Goal: Book appointment/travel/reservation

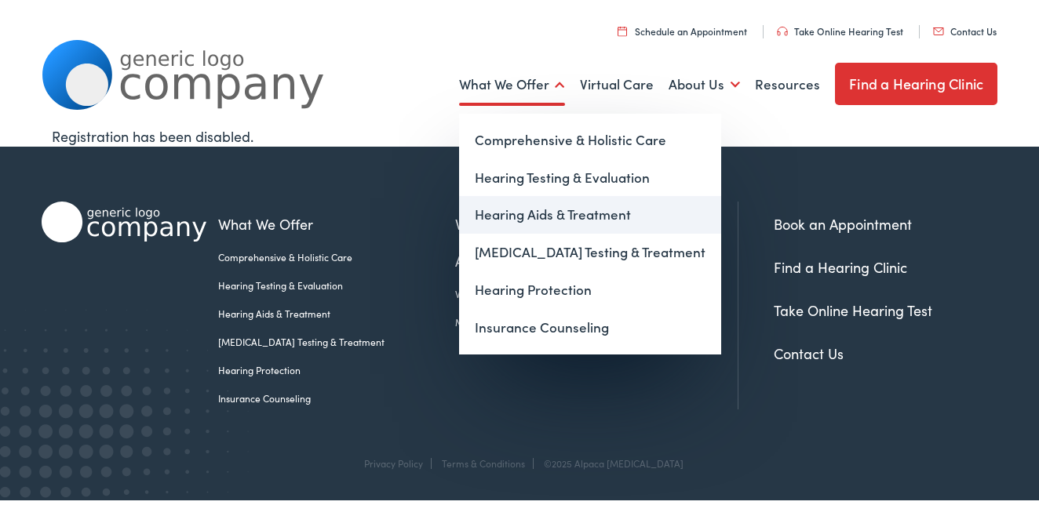
click at [503, 216] on link "Hearing Aids & Treatment" at bounding box center [590, 215] width 262 height 38
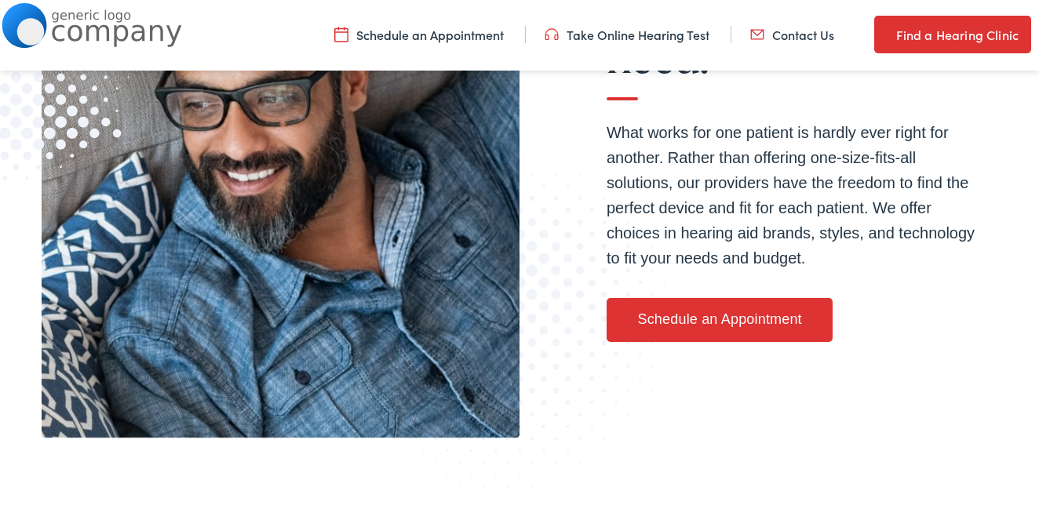
scroll to position [350, 0]
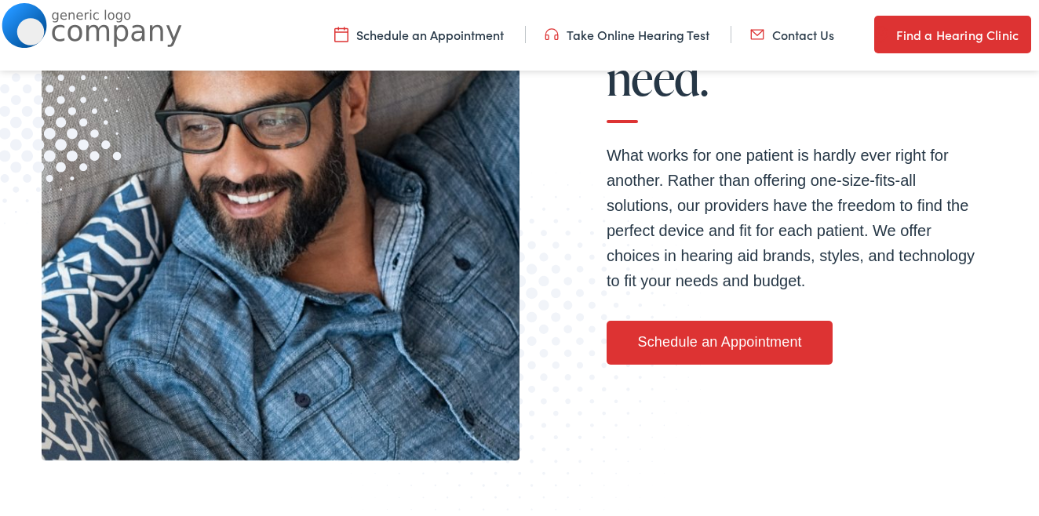
click at [691, 337] on link "Schedule an Appointment" at bounding box center [719, 343] width 226 height 44
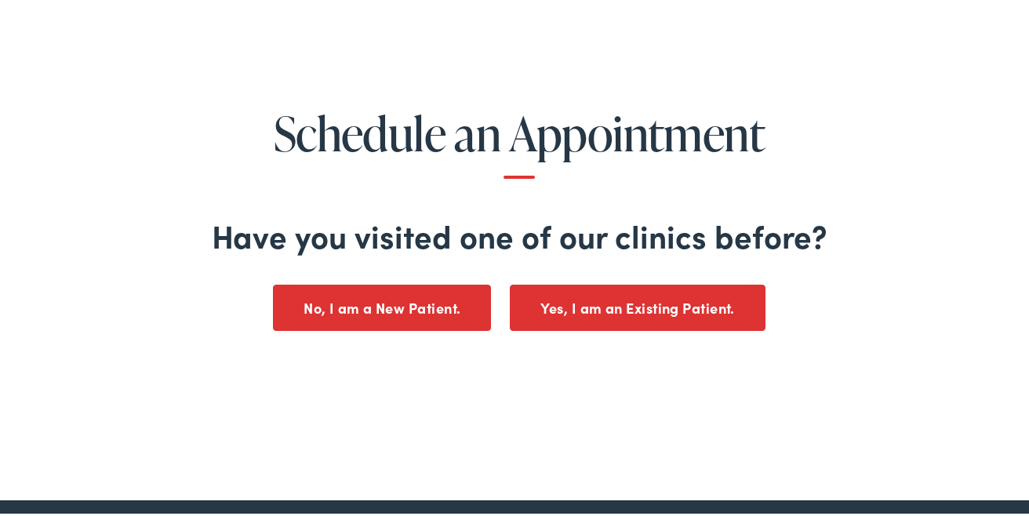
scroll to position [169, 0]
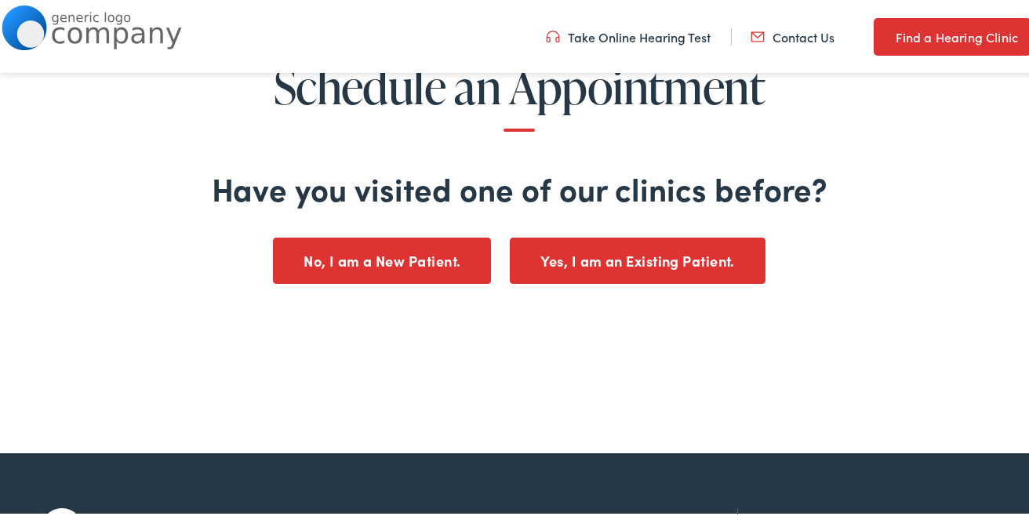
click at [361, 258] on button "No, I am a New Patient." at bounding box center [382, 258] width 218 height 46
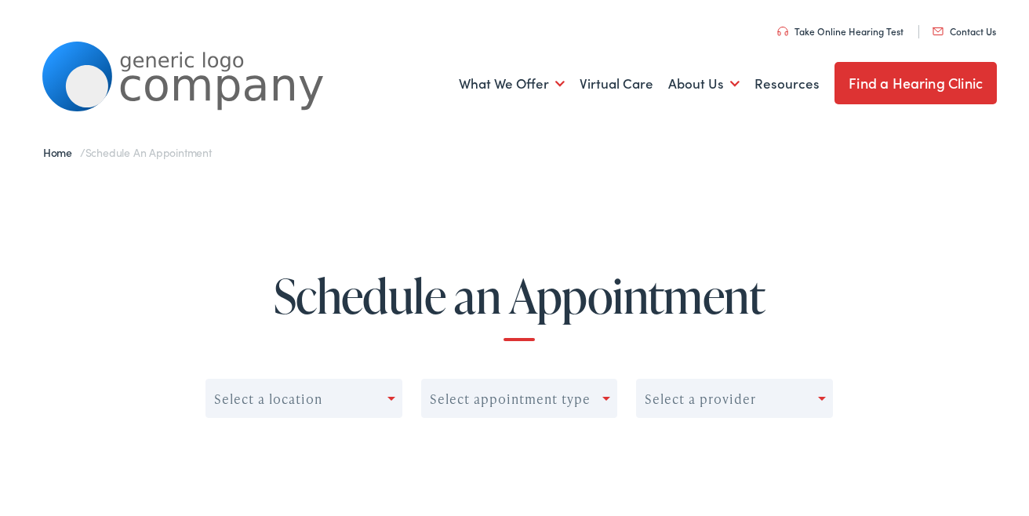
scroll to position [4, 0]
